Goal: Information Seeking & Learning: Learn about a topic

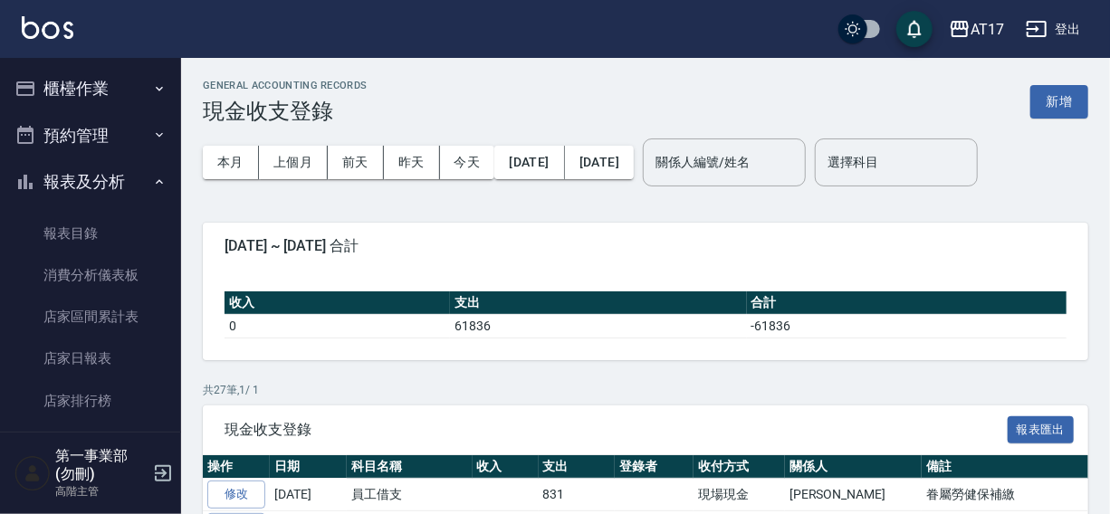
click at [714, 20] on div "AT17 登出" at bounding box center [555, 29] width 1110 height 58
drag, startPoint x: 676, startPoint y: 36, endPoint x: 752, endPoint y: 34, distance: 75.2
click at [724, 34] on div "AT17 登出" at bounding box center [555, 29] width 1110 height 58
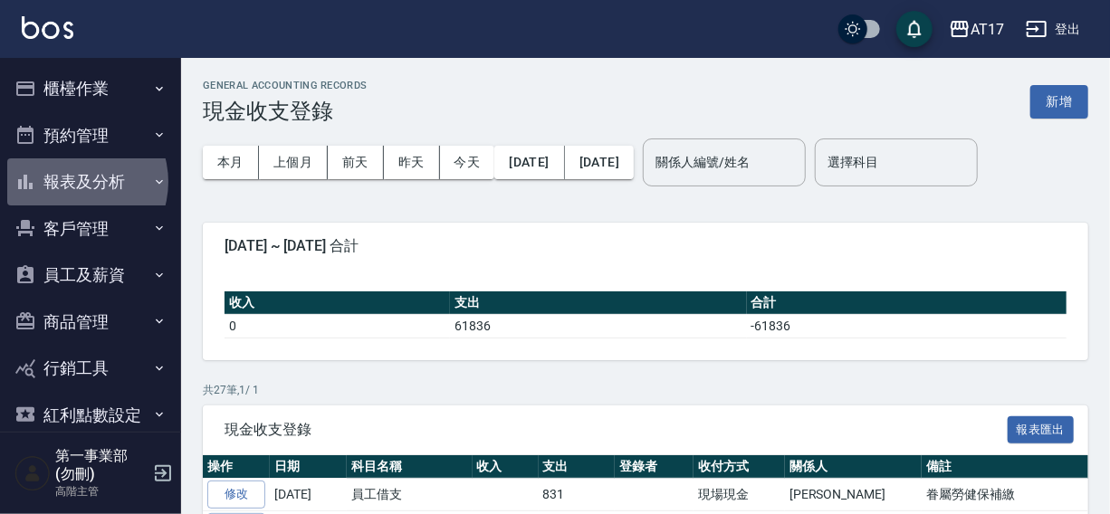
click at [72, 182] on button "報表及分析" at bounding box center [90, 181] width 167 height 47
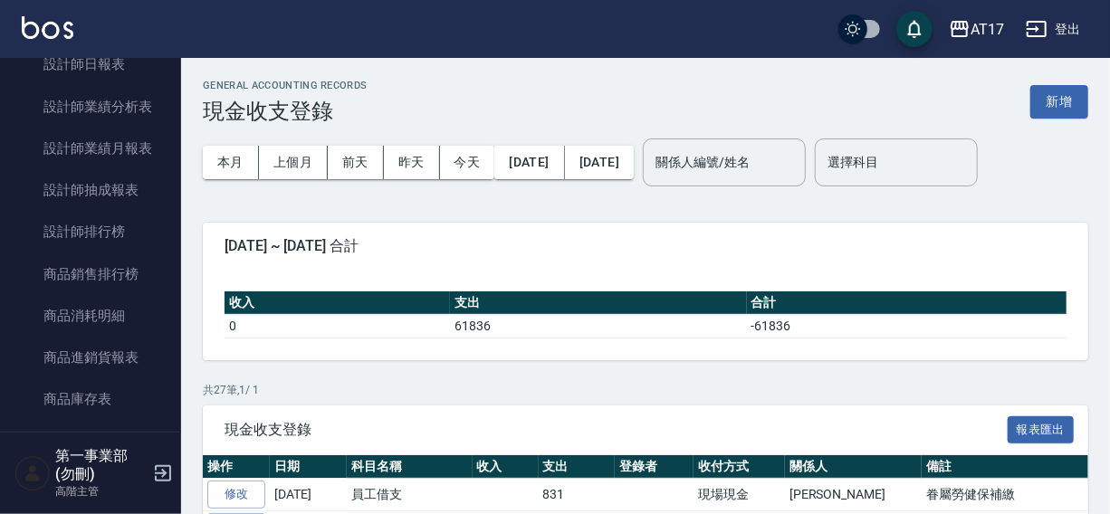
scroll to position [806, 0]
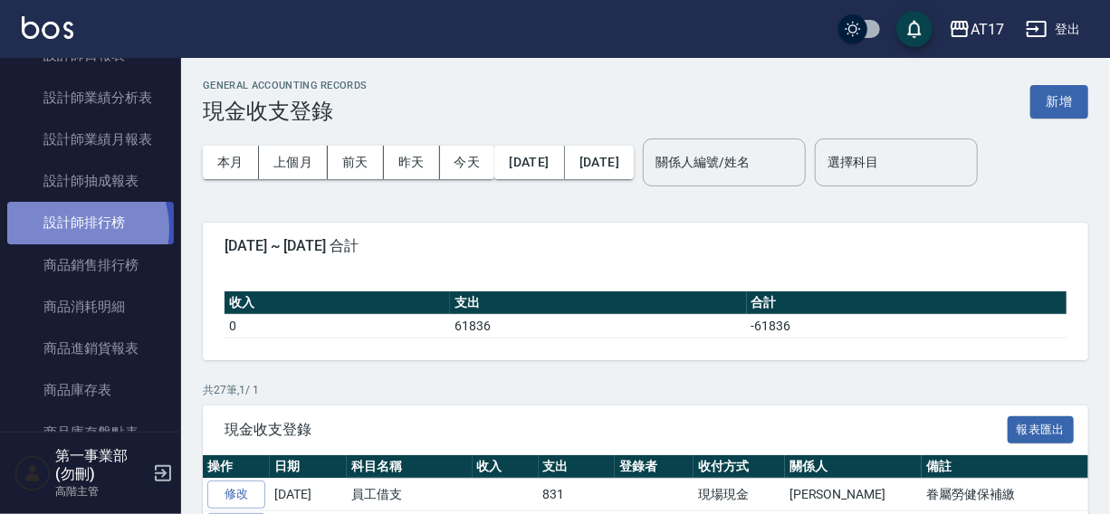
click at [76, 228] on link "設計師排行榜" at bounding box center [90, 223] width 167 height 42
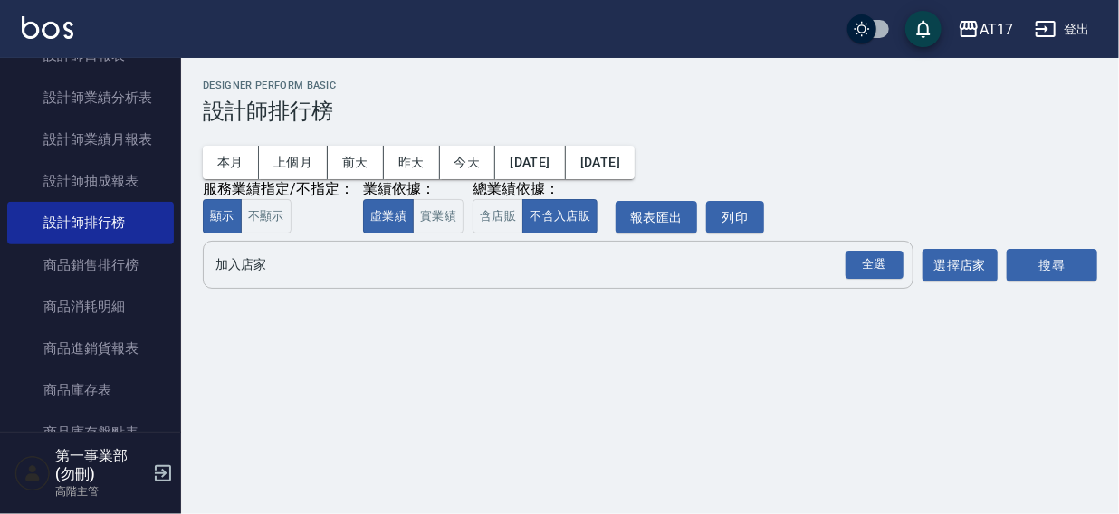
click at [241, 267] on input "加入店家" at bounding box center [544, 265] width 667 height 32
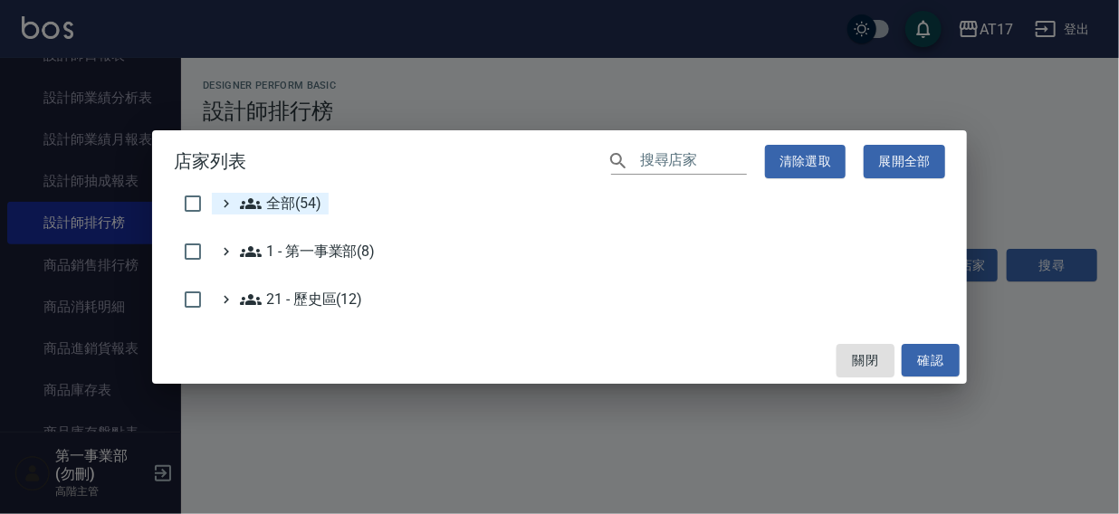
click at [292, 208] on span "全部(54)" at bounding box center [280, 204] width 81 height 22
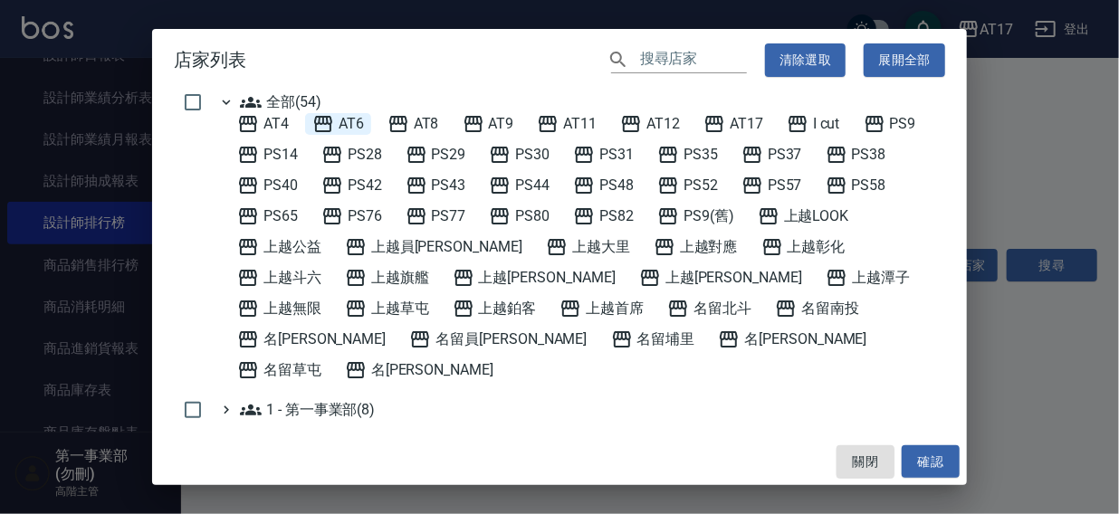
click at [359, 125] on span "AT6" at bounding box center [338, 124] width 52 height 22
click at [930, 453] on button "確認" at bounding box center [931, 463] width 58 height 34
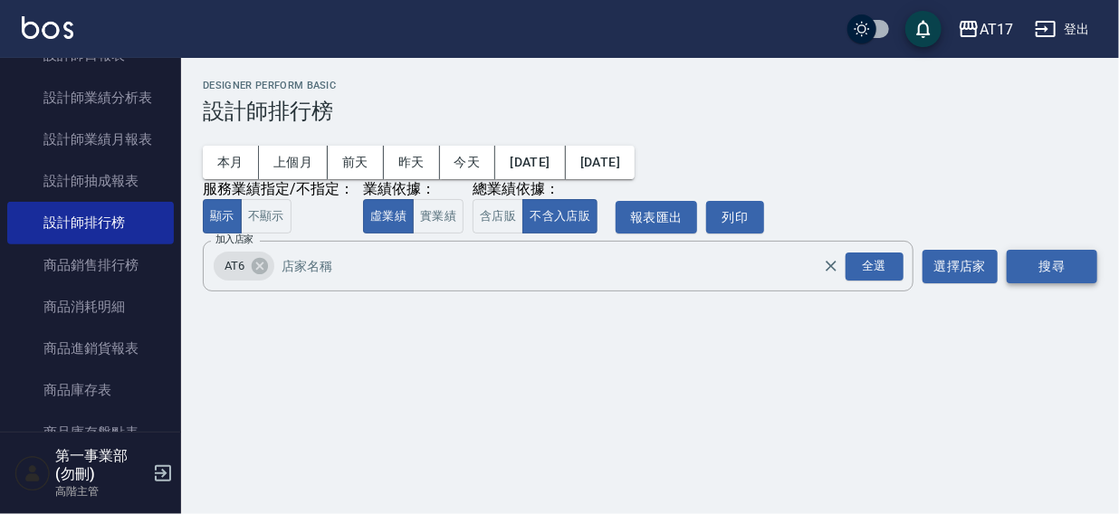
click at [1061, 258] on button "搜尋" at bounding box center [1052, 267] width 91 height 34
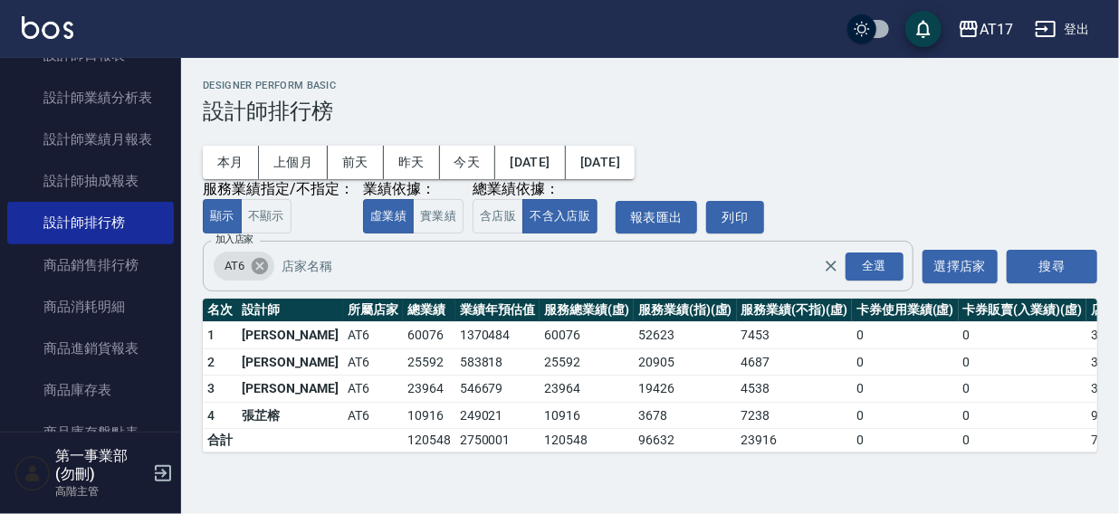
click at [258, 264] on icon at bounding box center [260, 266] width 16 height 16
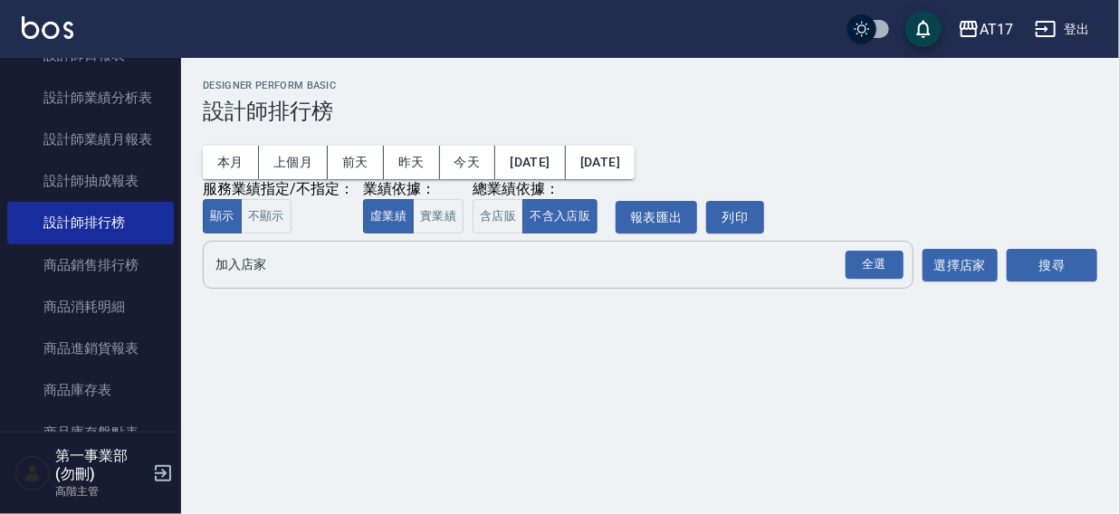
click at [247, 267] on input "加入店家" at bounding box center [544, 265] width 667 height 32
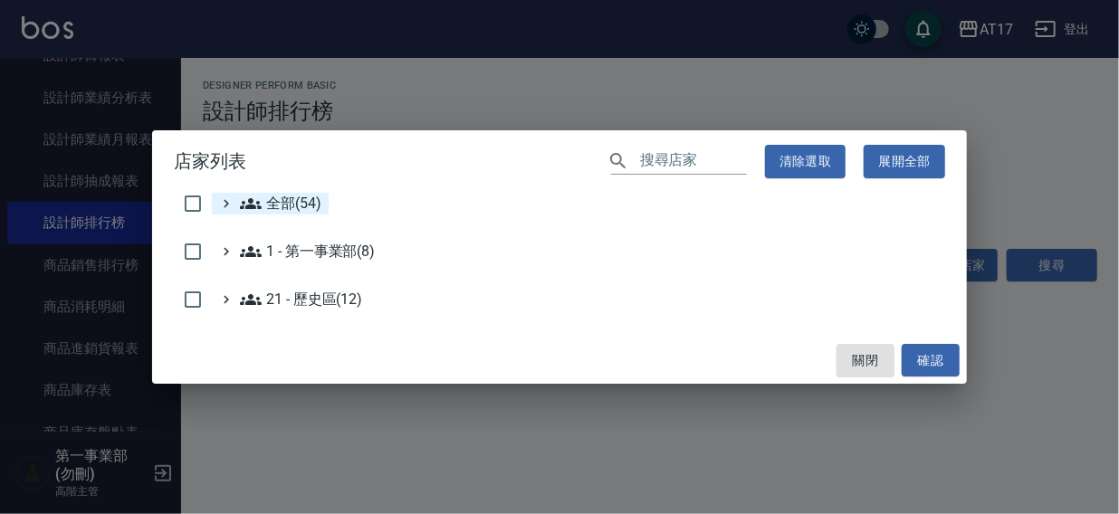
click at [277, 207] on span "全部(54)" at bounding box center [280, 204] width 81 height 22
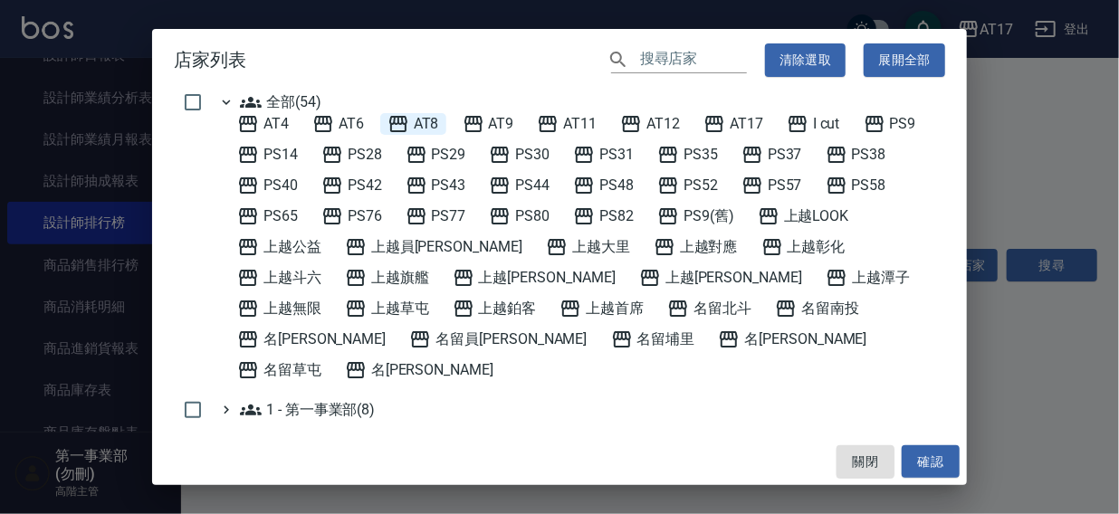
click at [418, 123] on span "AT8" at bounding box center [414, 124] width 52 height 22
click at [930, 461] on button "確認" at bounding box center [931, 463] width 58 height 34
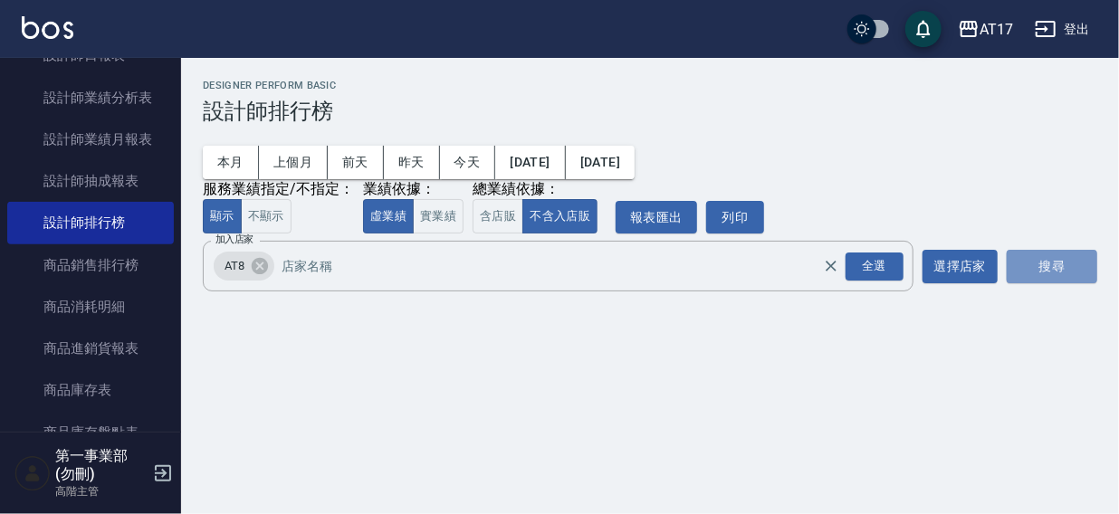
click at [1029, 272] on button "搜尋" at bounding box center [1052, 267] width 91 height 34
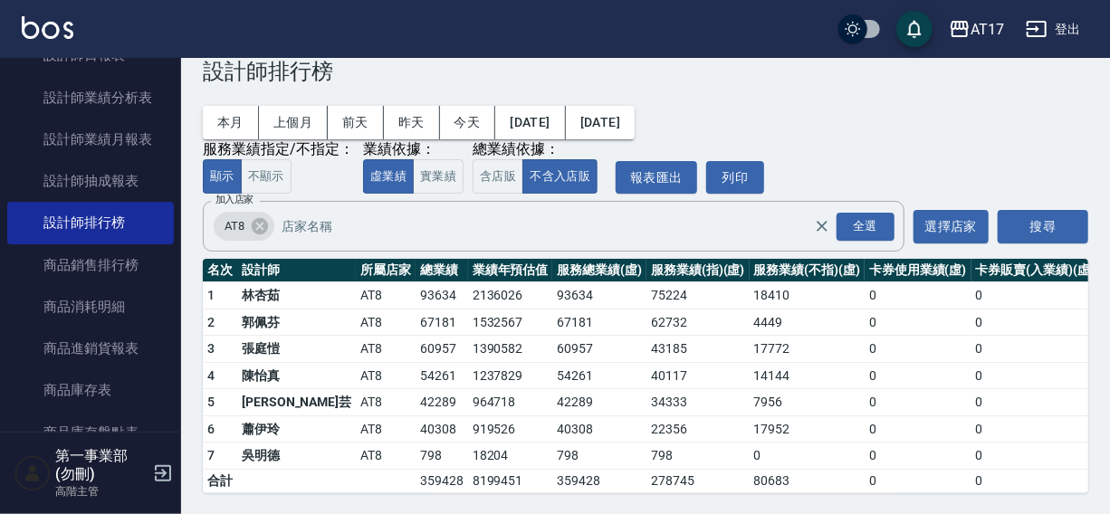
scroll to position [54, 0]
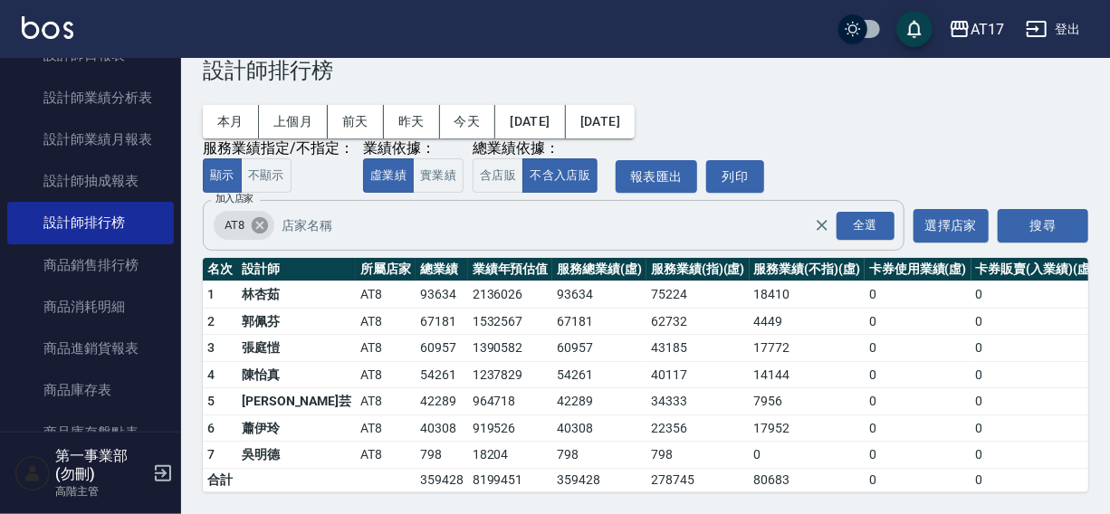
click at [259, 217] on icon at bounding box center [260, 225] width 16 height 16
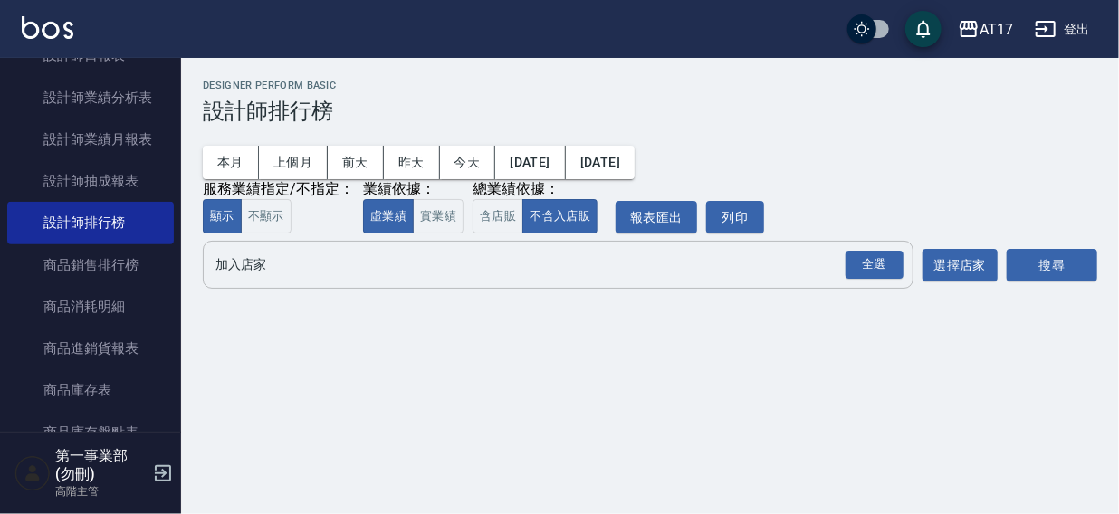
click at [255, 265] on input "加入店家" at bounding box center [544, 265] width 667 height 32
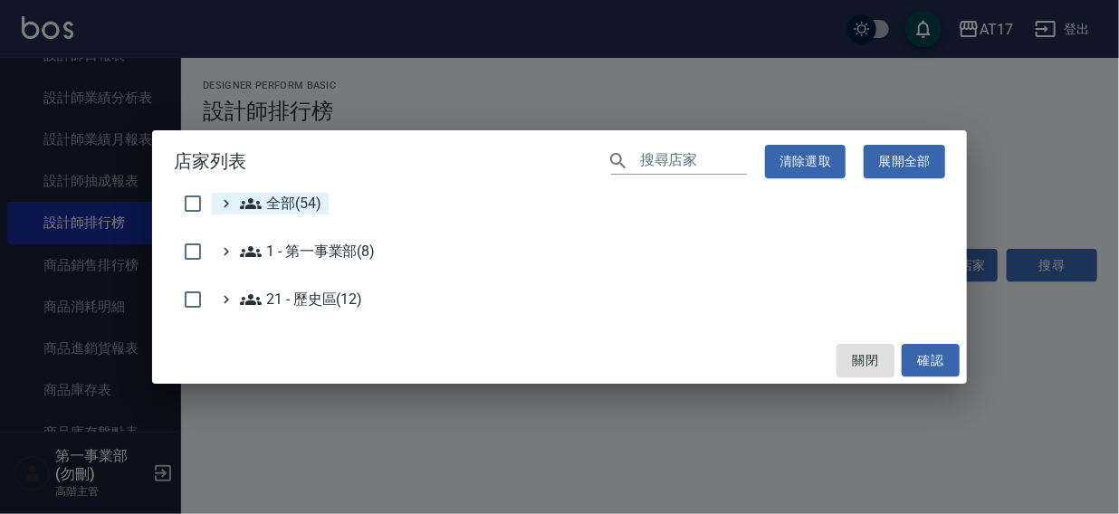
click at [275, 202] on span "全部(54)" at bounding box center [280, 204] width 81 height 22
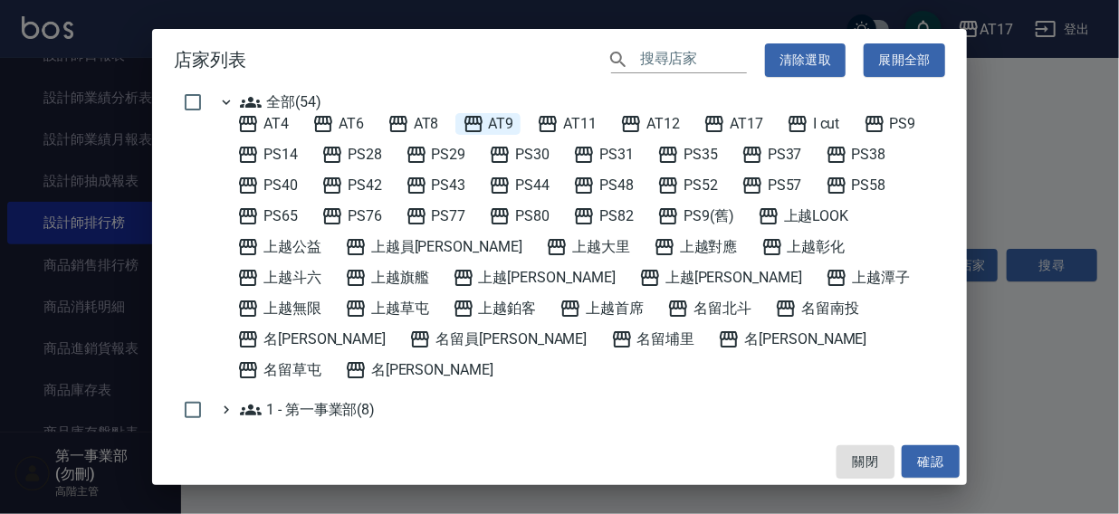
click at [493, 126] on span "AT9" at bounding box center [489, 124] width 52 height 22
click at [927, 453] on button "確認" at bounding box center [931, 463] width 58 height 34
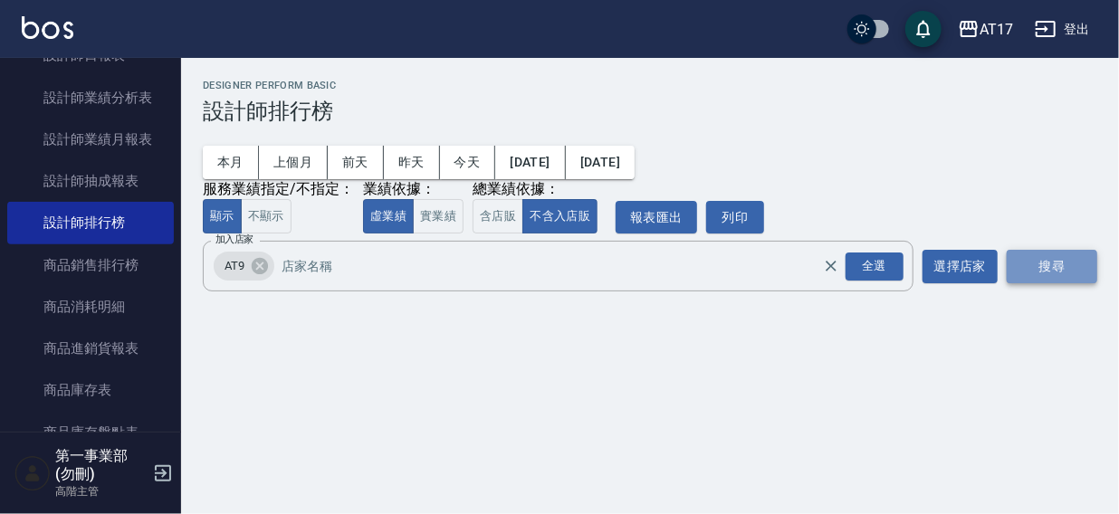
click at [1055, 270] on button "搜尋" at bounding box center [1052, 267] width 91 height 34
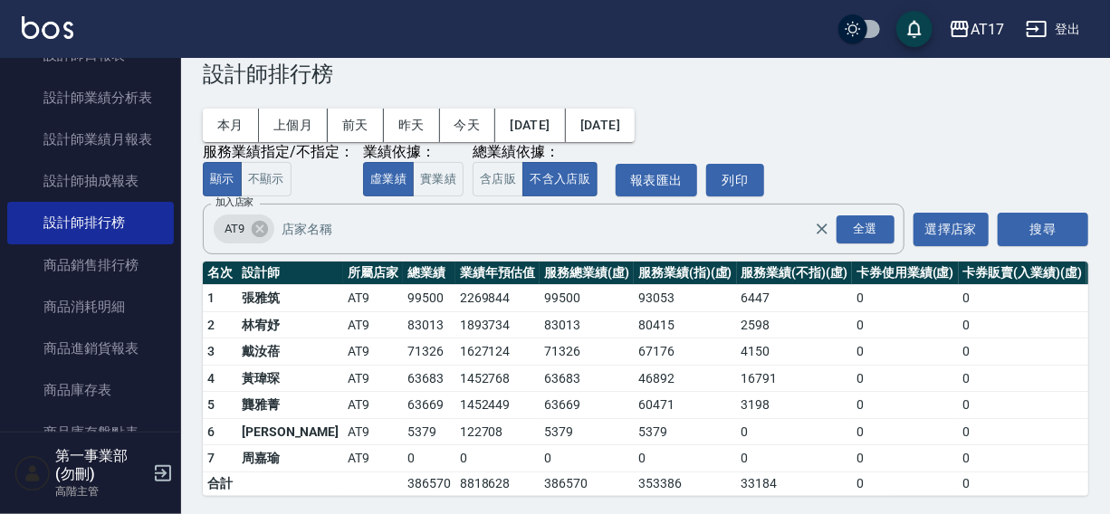
scroll to position [54, 0]
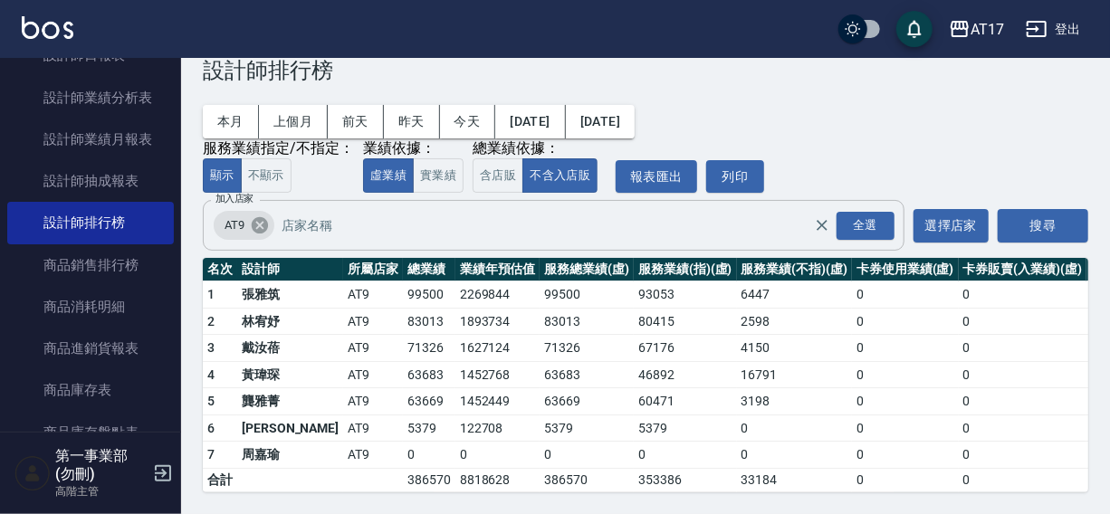
click at [263, 217] on icon at bounding box center [260, 225] width 16 height 16
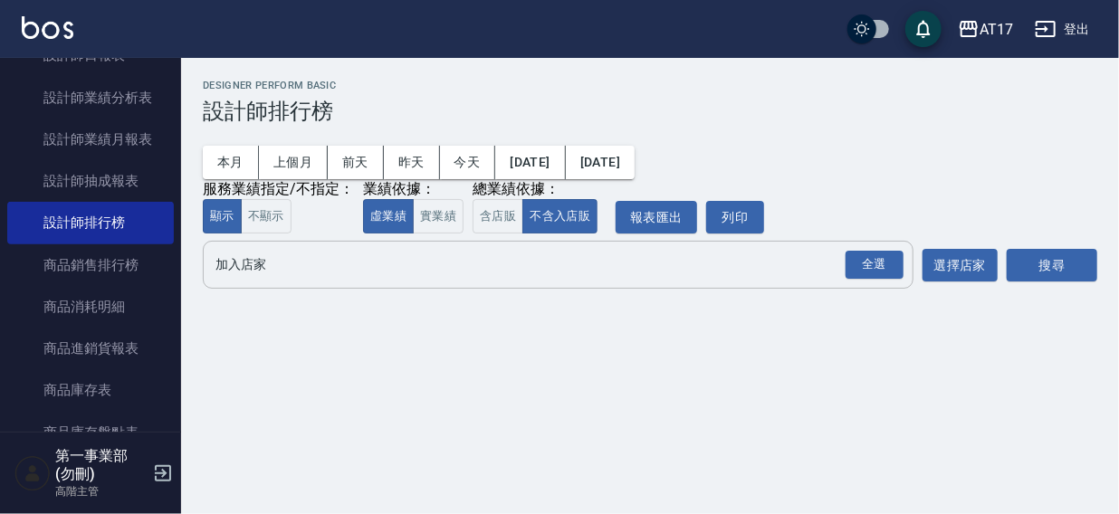
click at [283, 269] on input "加入店家" at bounding box center [544, 265] width 667 height 32
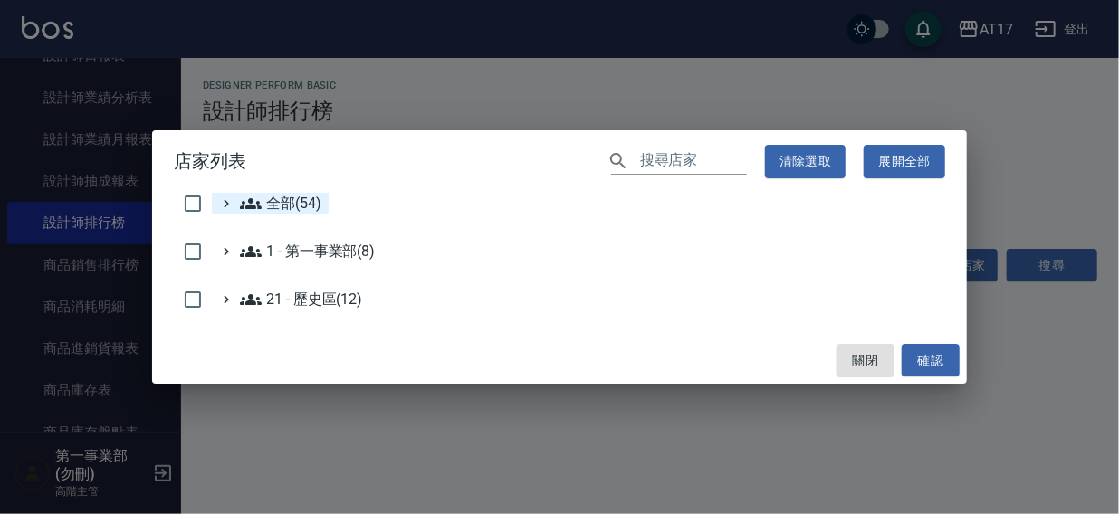
click at [290, 206] on span "全部(54)" at bounding box center [280, 204] width 81 height 22
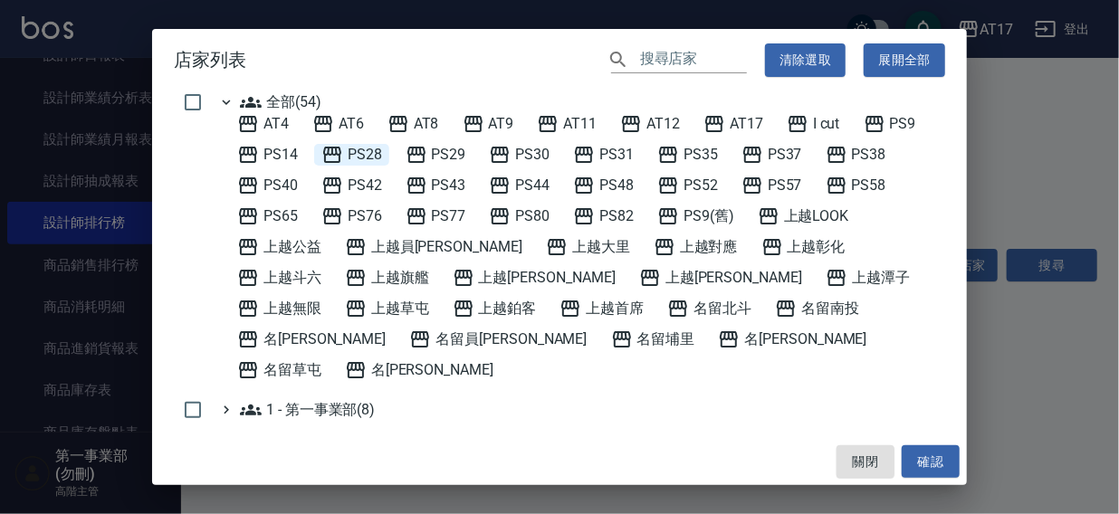
click at [367, 149] on span "PS28" at bounding box center [351, 155] width 61 height 22
click at [923, 466] on button "確認" at bounding box center [931, 463] width 58 height 34
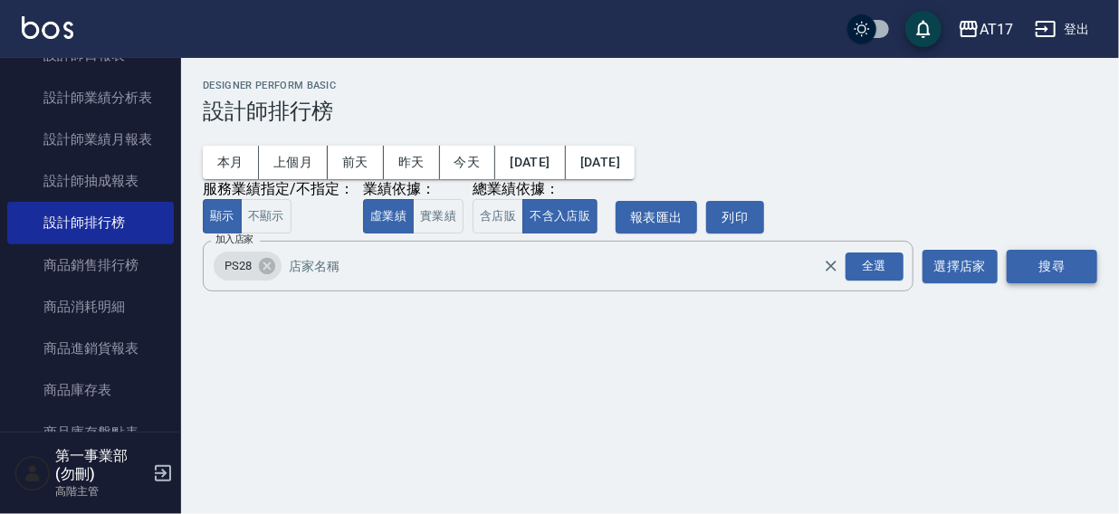
click at [1046, 272] on button "搜尋" at bounding box center [1052, 267] width 91 height 34
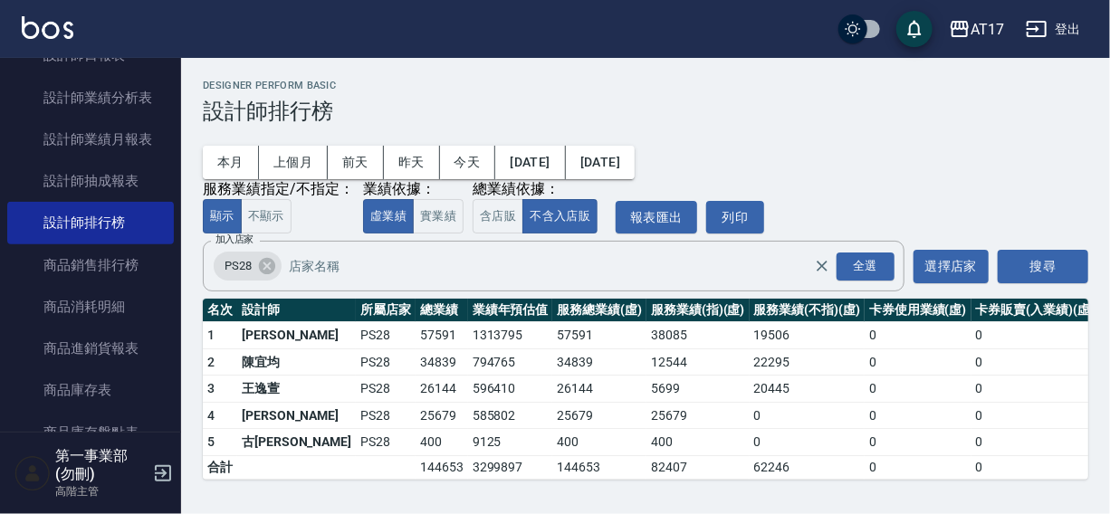
scroll to position [1, 0]
